Goal: Register for event/course

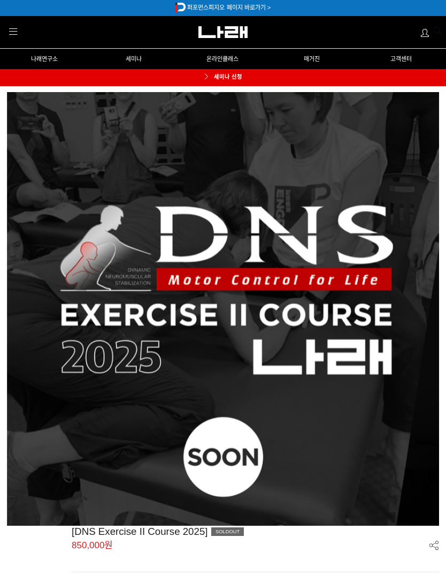
click at [224, 83] on link "세미나 신청" at bounding box center [224, 77] width 62 height 17
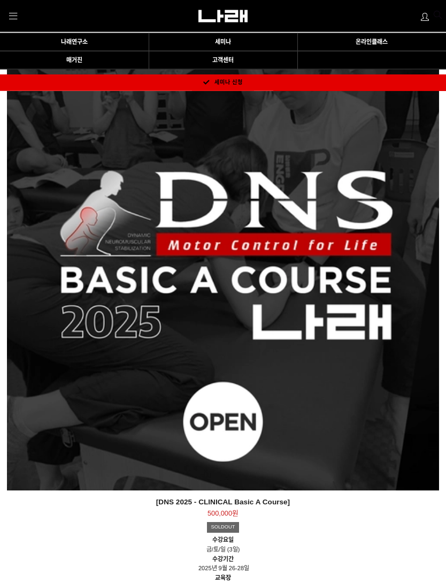
scroll to position [1907, 0]
click at [327, 314] on div "[DNS 2025 - CLINICAL Basic A Course] 500,000원 TIME SALE SOLDOUT" at bounding box center [223, 274] width 433 height 433
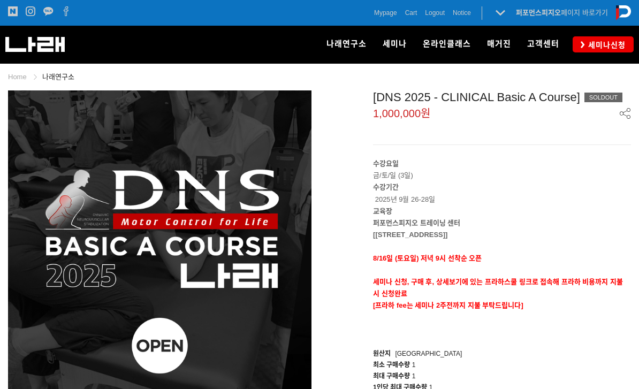
click at [597, 45] on span "세미나신청" at bounding box center [605, 45] width 41 height 11
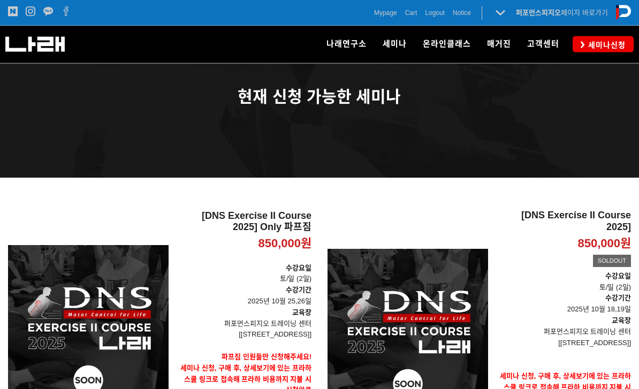
scroll to position [35, 0]
